Goal: Navigation & Orientation: Find specific page/section

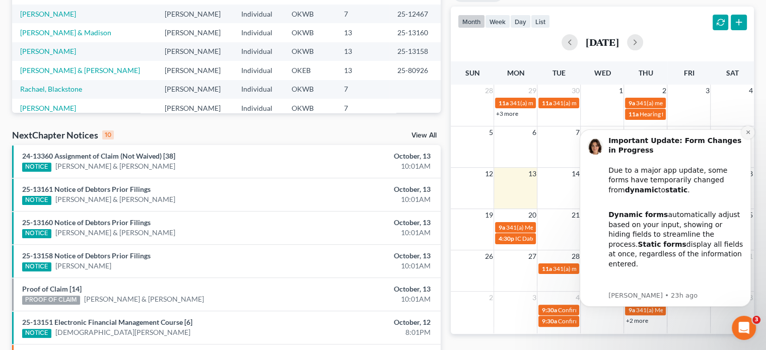
click at [744, 130] on button "Dismiss notification" at bounding box center [747, 132] width 13 height 13
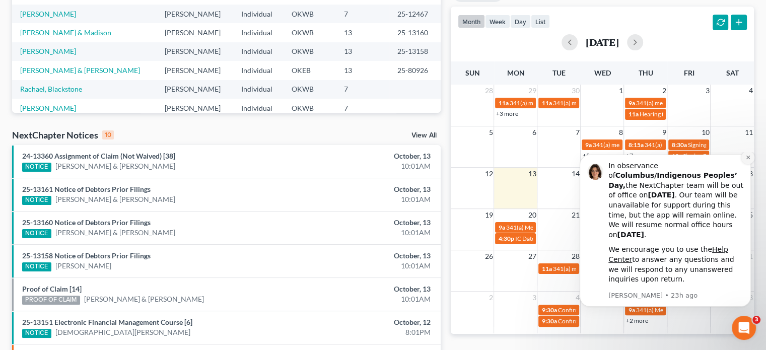
click at [748, 160] on icon "Dismiss notification" at bounding box center [748, 158] width 6 height 6
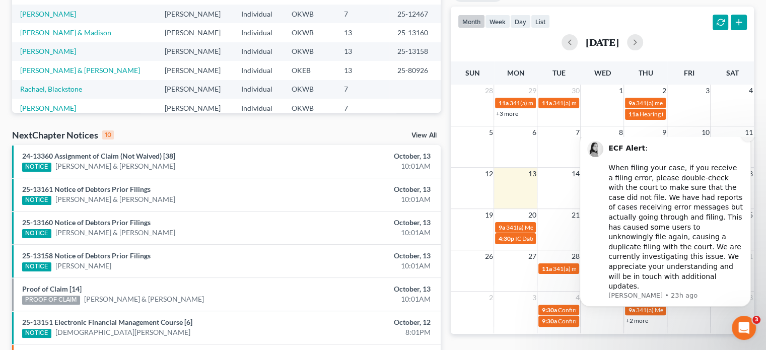
click at [747, 137] on icon "Dismiss notification" at bounding box center [748, 135] width 6 height 6
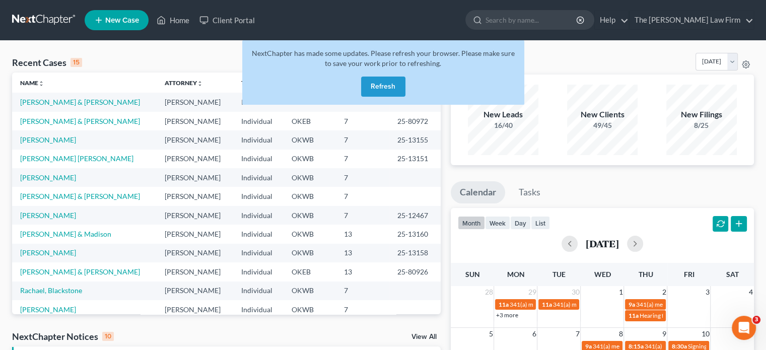
click at [387, 86] on button "Refresh" at bounding box center [383, 87] width 44 height 20
